Goal: Obtain resource: Obtain resource

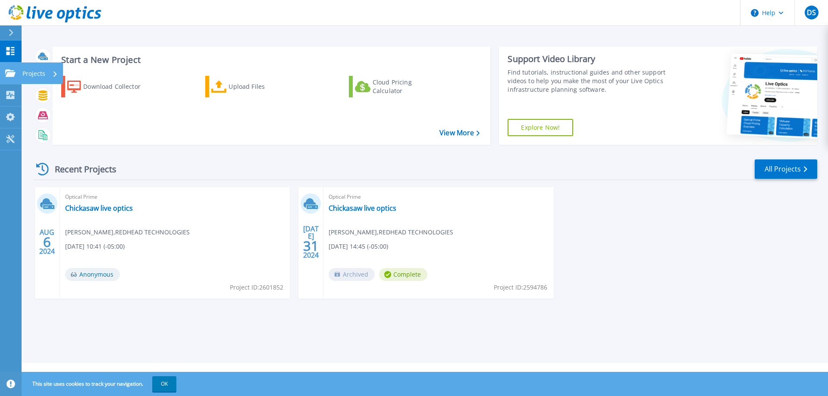
click at [33, 72] on p "Projects" at bounding box center [33, 74] width 23 height 22
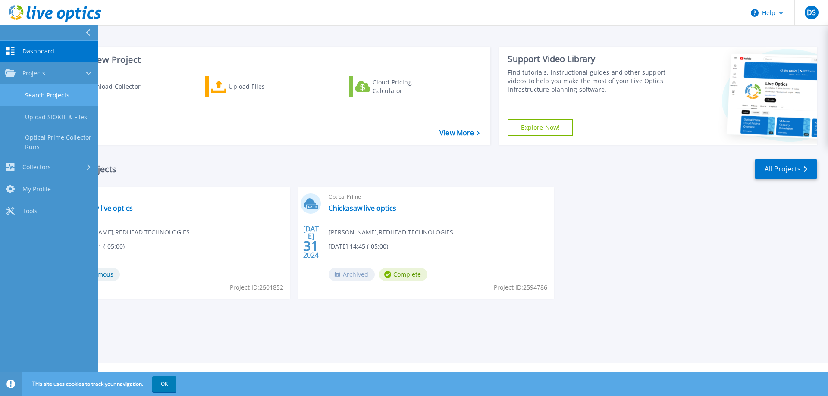
click at [55, 92] on link "Search Projects" at bounding box center [49, 95] width 98 height 22
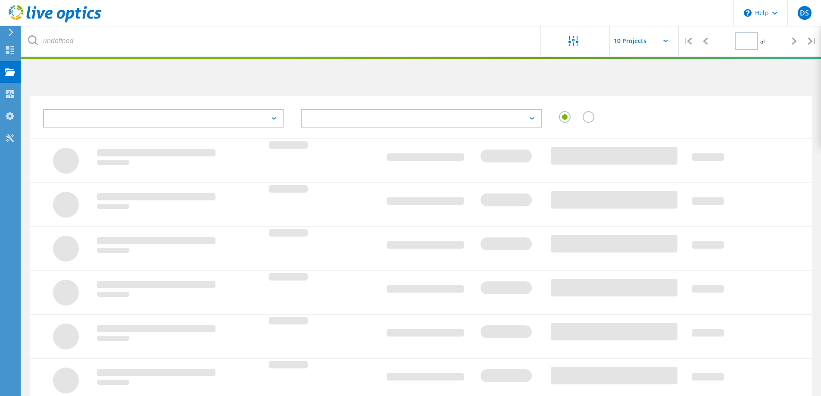
type input "1"
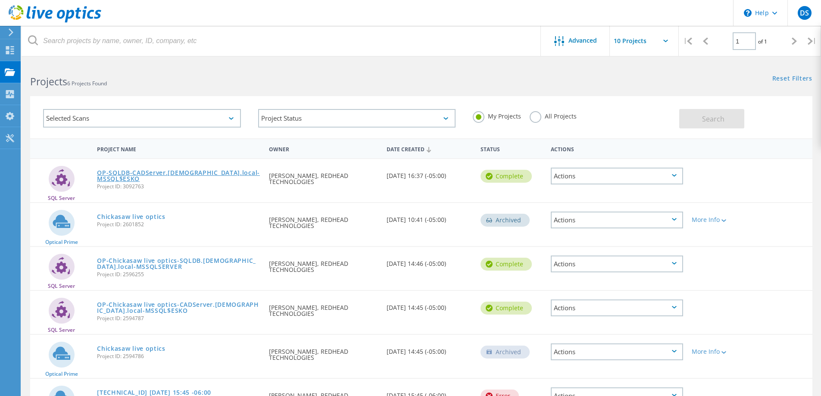
click at [166, 174] on link "OP-SQLDB-CADServer.chick.local-MSSQL$ESKO" at bounding box center [178, 176] width 163 height 12
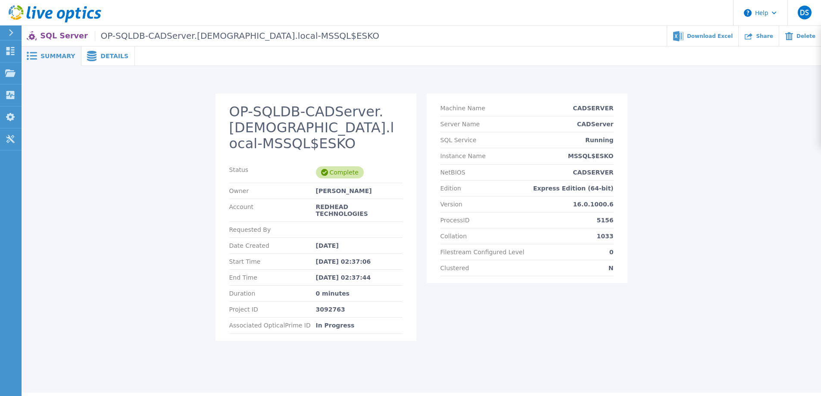
click at [103, 54] on span "Details" at bounding box center [114, 56] width 28 height 6
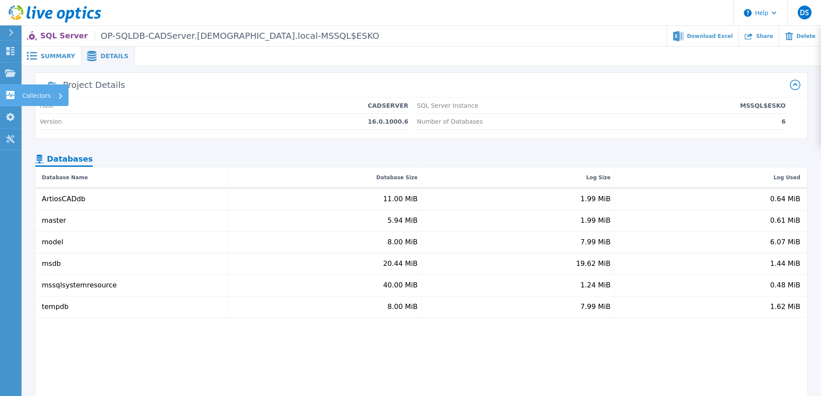
click at [36, 97] on p "Collectors" at bounding box center [36, 95] width 28 height 22
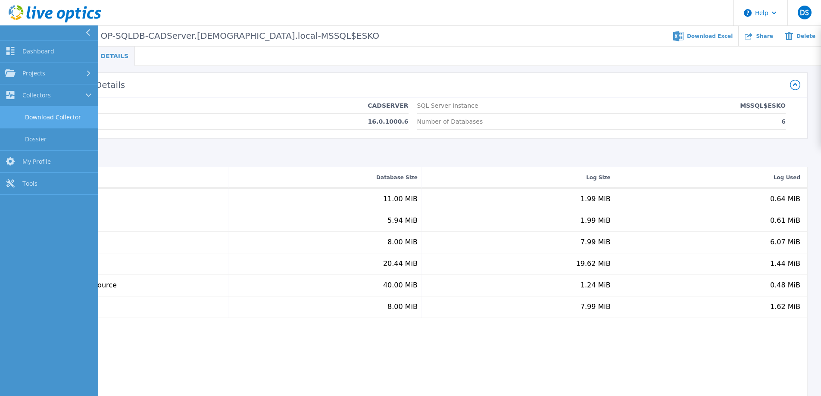
click at [46, 116] on link "Download Collector" at bounding box center [49, 117] width 98 height 22
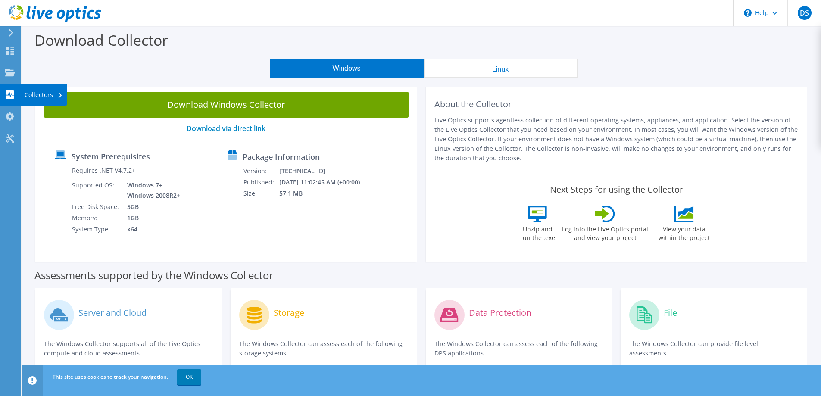
click at [57, 97] on div "Collectors" at bounding box center [43, 95] width 47 height 22
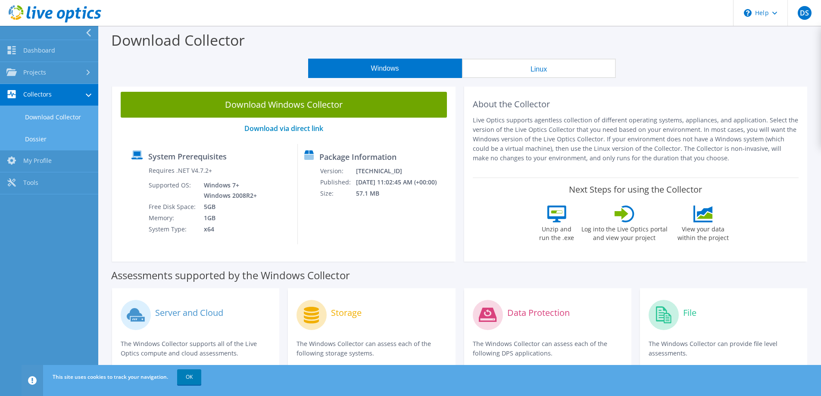
click at [40, 137] on link "Dossier" at bounding box center [49, 139] width 98 height 22
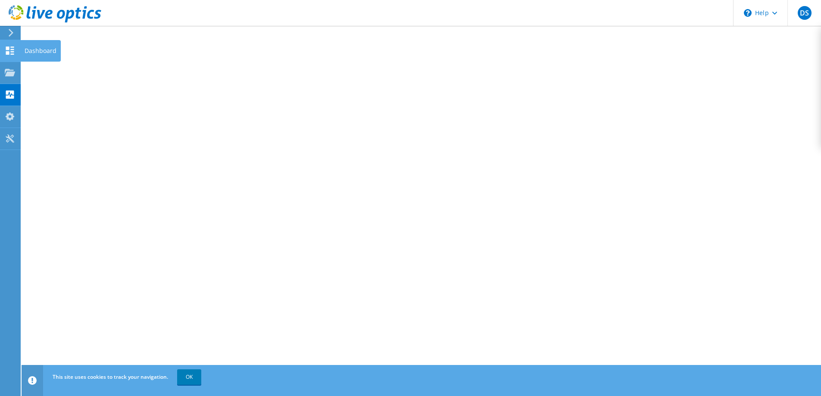
click at [12, 48] on icon at bounding box center [10, 51] width 10 height 8
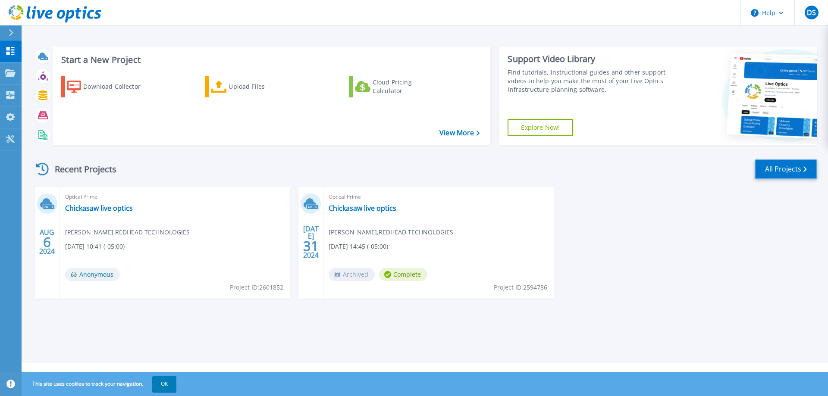
click at [774, 167] on link "All Projects" at bounding box center [785, 169] width 63 height 19
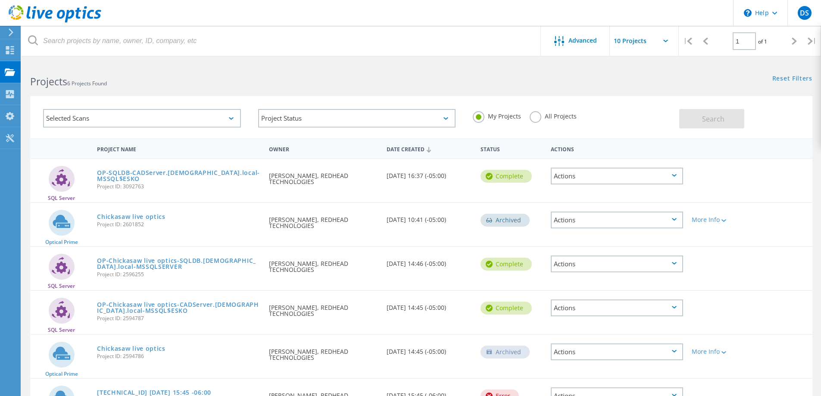
click at [567, 179] on div "Actions" at bounding box center [617, 176] width 132 height 17
click at [602, 122] on div "My Projects All Projects" at bounding box center [571, 116] width 215 height 32
click at [580, 38] on span "Advanced" at bounding box center [583, 41] width 28 height 6
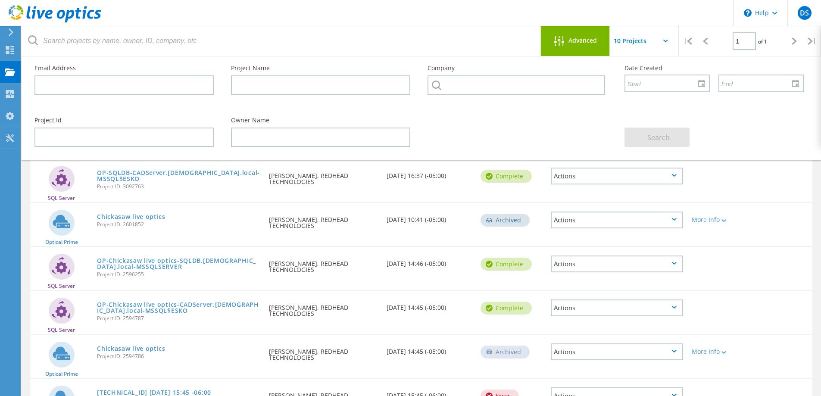
click at [517, 117] on div "Project Id Owner Name Search" at bounding box center [419, 132] width 787 height 47
click at [755, 194] on div "SQL Server OP-SQLDB-CADServer.chick.local-MSSQL$ESKO Project ID: 3092763 Reques…" at bounding box center [421, 180] width 782 height 43
click at [580, 38] on span "Advanced" at bounding box center [583, 41] width 28 height 6
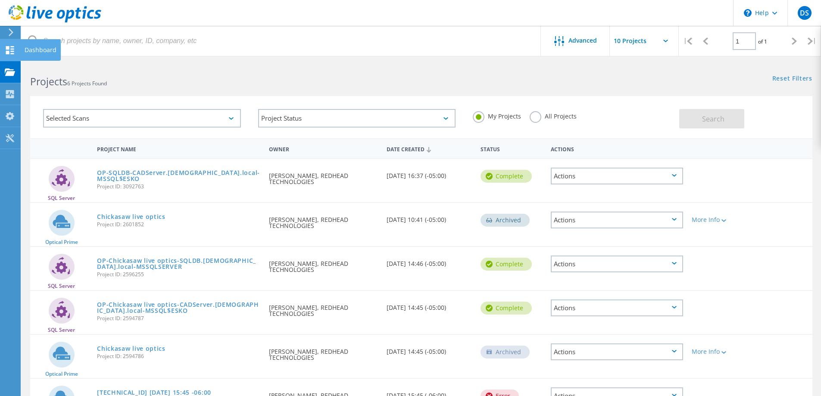
click at [44, 49] on div "Dashboard" at bounding box center [41, 50] width 32 height 6
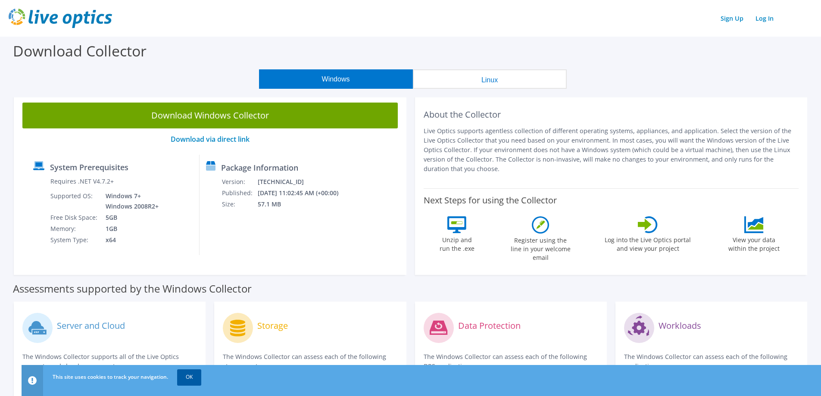
click at [188, 379] on link "OK" at bounding box center [189, 377] width 24 height 16
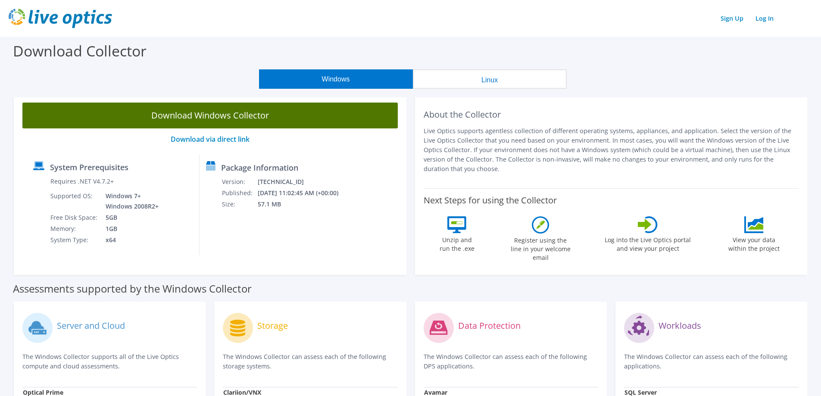
click at [243, 114] on link "Download Windows Collector" at bounding box center [209, 116] width 375 height 26
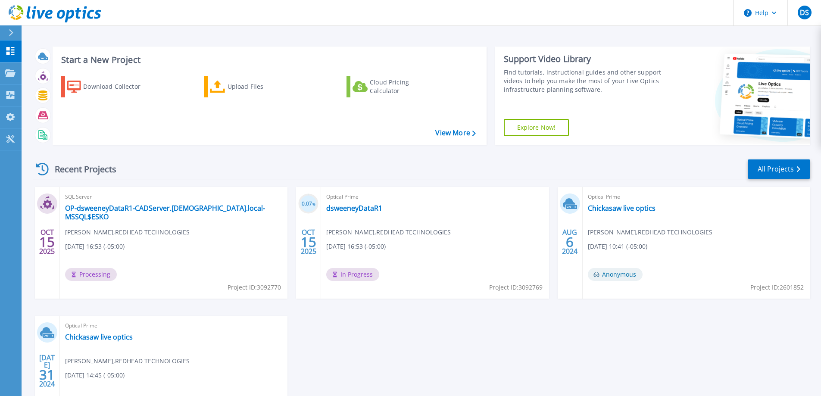
click at [481, 359] on div "OCT 15 2025 SQL Server OP-dsweeneyDataR1-CADServer.chick.local-MSSQL$ESKO Doug …" at bounding box center [418, 316] width 784 height 258
click at [344, 209] on link "dsweeneyDataR1" at bounding box center [354, 208] width 56 height 9
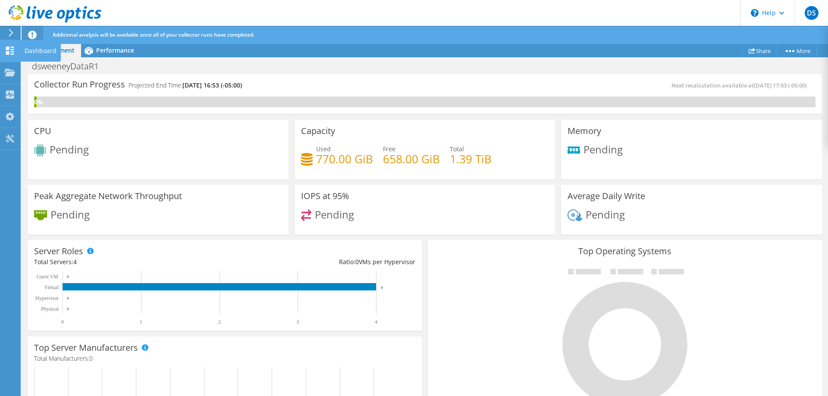
click at [8, 50] on icon at bounding box center [10, 51] width 10 height 8
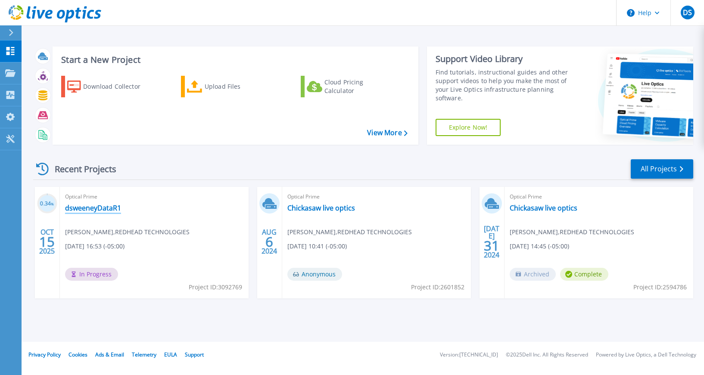
click at [96, 208] on link "dsweeneyDataR1" at bounding box center [93, 208] width 56 height 9
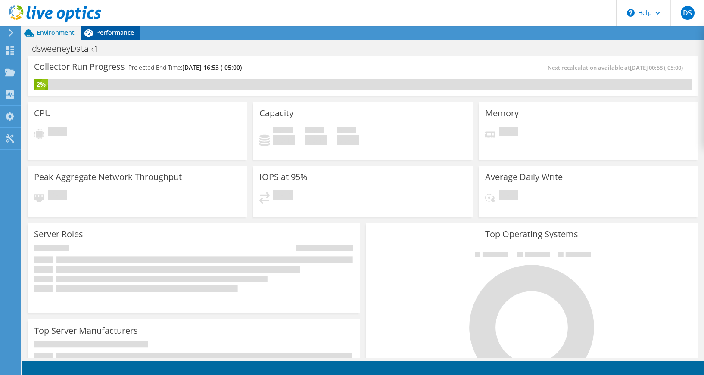
click at [114, 32] on span "Performance" at bounding box center [115, 32] width 38 height 8
